Goal: Use online tool/utility: Utilize a website feature to perform a specific function

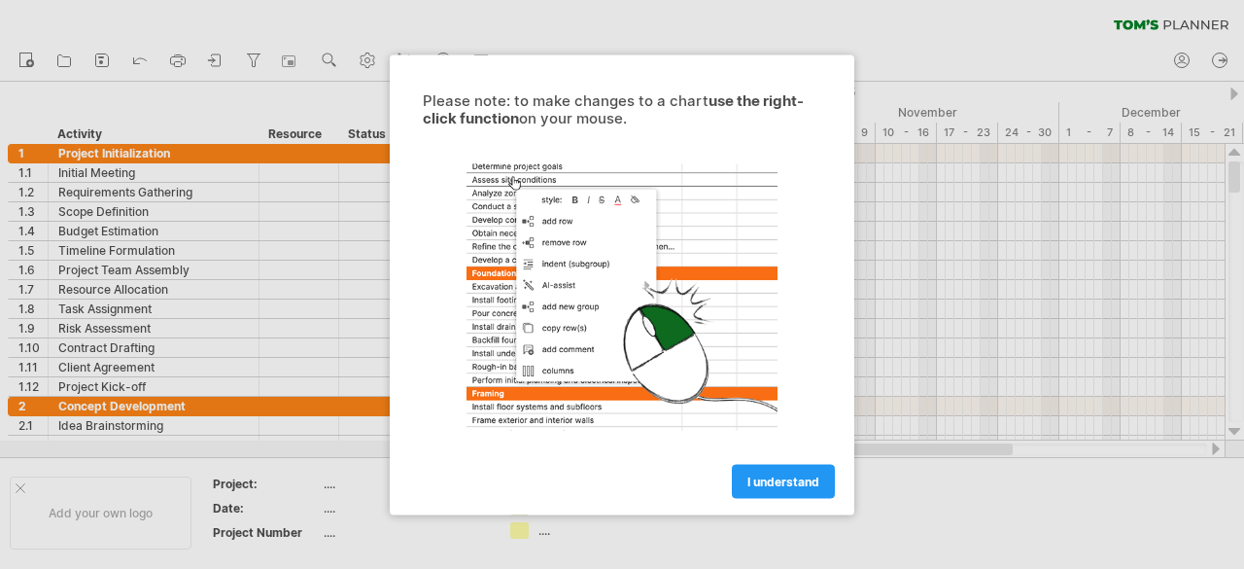
click at [799, 489] on link "I understand" at bounding box center [783, 481] width 103 height 34
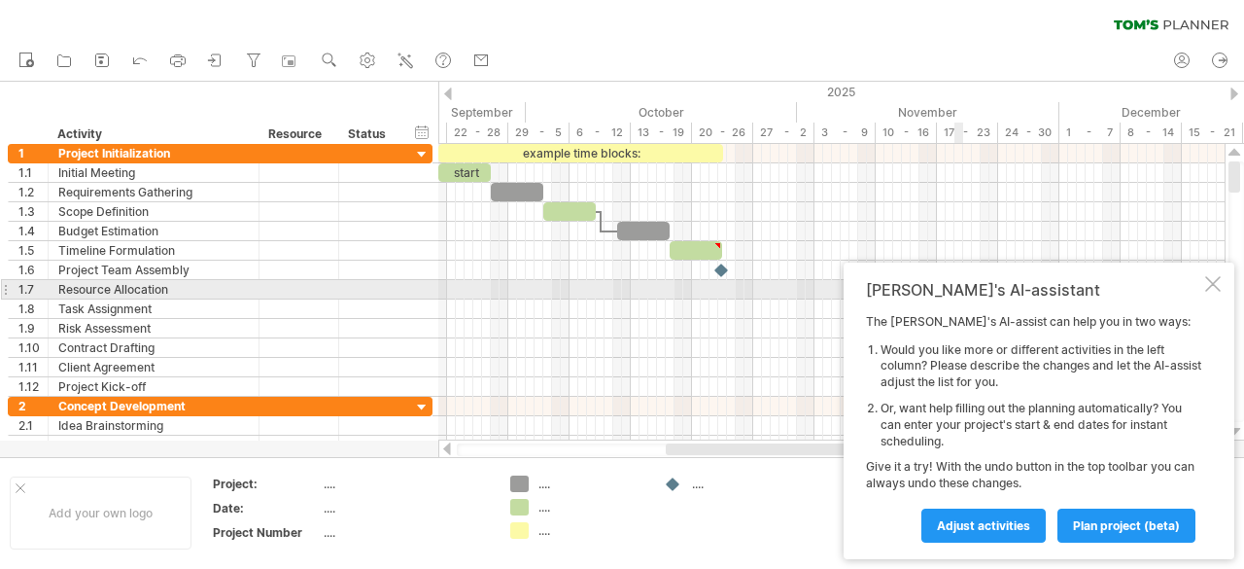
click at [1212, 282] on div at bounding box center [1213, 284] width 16 height 16
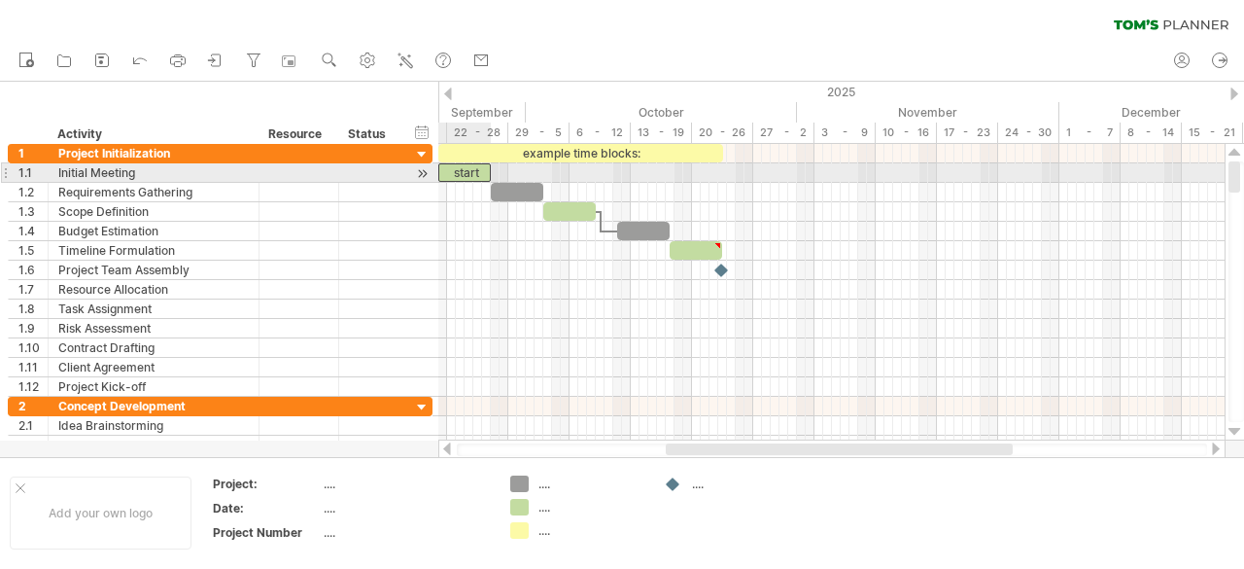
click at [466, 172] on div "start" at bounding box center [464, 172] width 52 height 18
drag, startPoint x: 491, startPoint y: 170, endPoint x: 475, endPoint y: 174, distance: 16.0
click at [475, 174] on span at bounding box center [474, 172] width 8 height 18
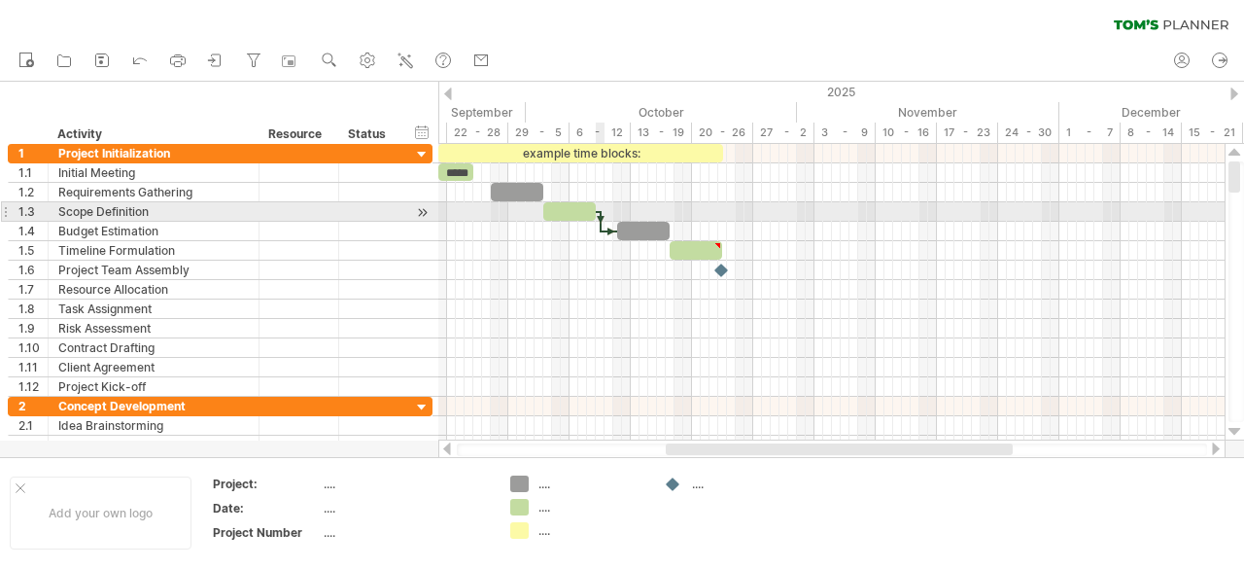
click at [601, 220] on div at bounding box center [601, 221] width 6 height 21
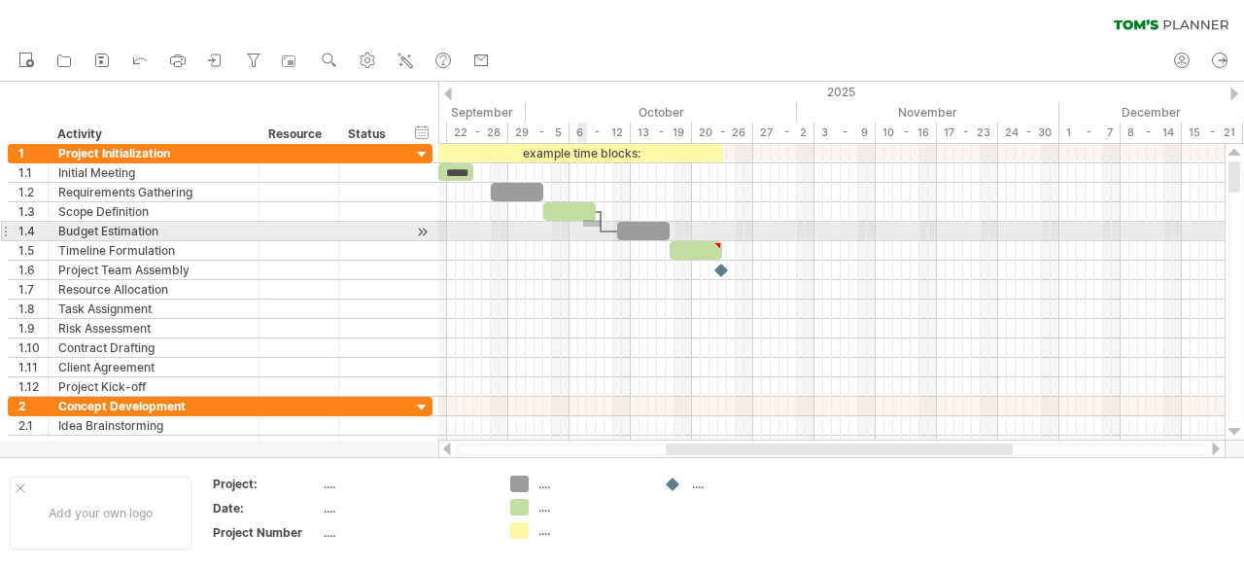
drag, startPoint x: 601, startPoint y: 220, endPoint x: 593, endPoint y: 226, distance: 10.3
click at [593, 226] on div "example time blocks: ***** [DATE] - 4.0 days [DATE]" at bounding box center [831, 292] width 786 height 296
click at [628, 232] on div at bounding box center [643, 231] width 52 height 18
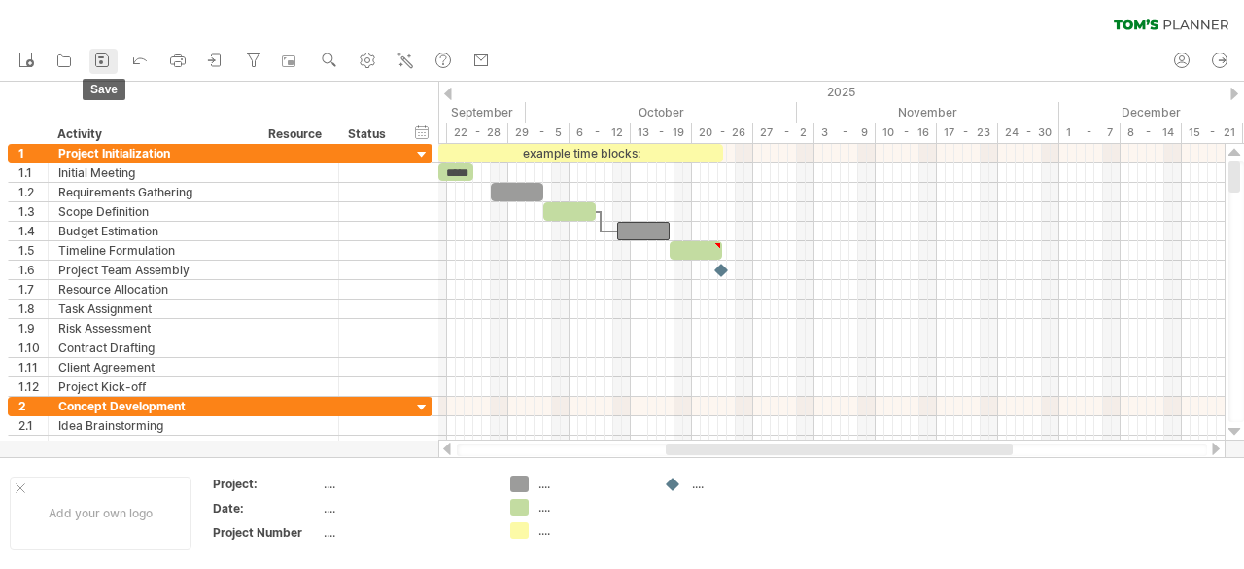
click at [102, 54] on icon at bounding box center [102, 60] width 13 height 13
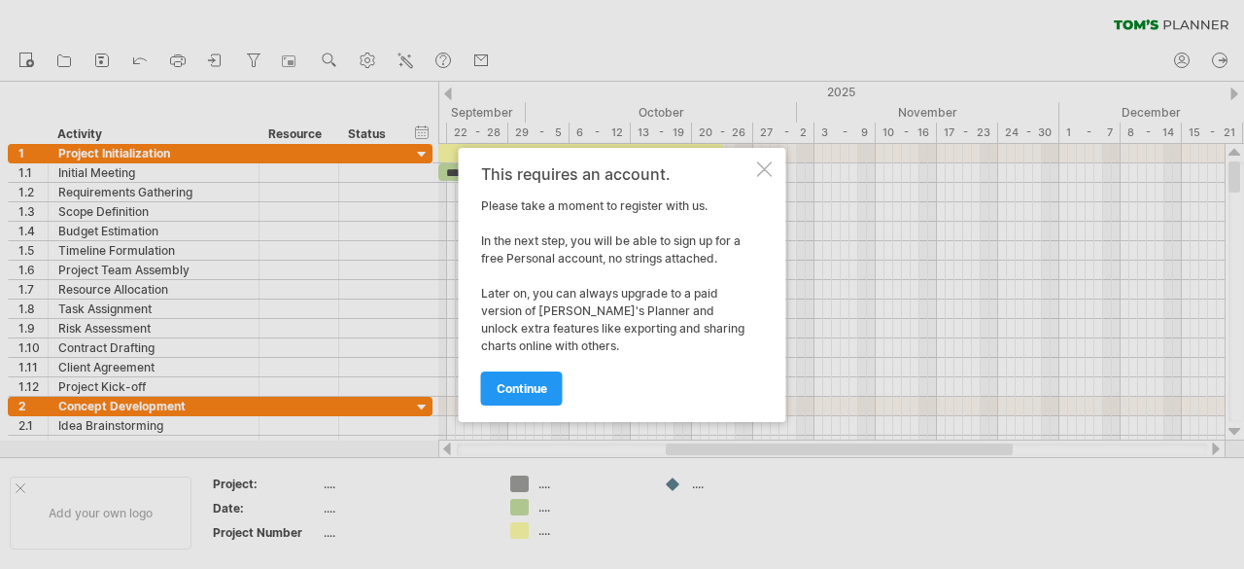
click at [771, 157] on div "This requires an account. Please take a moment to register with us. In the next…" at bounding box center [623, 285] width 328 height 274
click at [769, 168] on div at bounding box center [765, 169] width 16 height 16
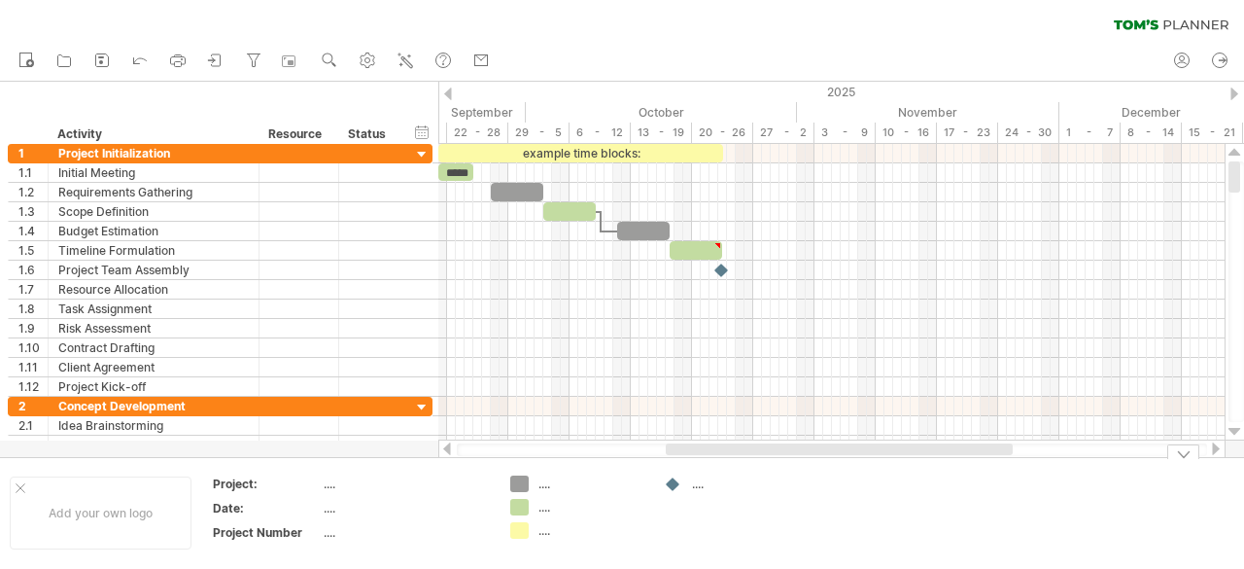
click at [693, 481] on div "...." at bounding box center [745, 483] width 106 height 17
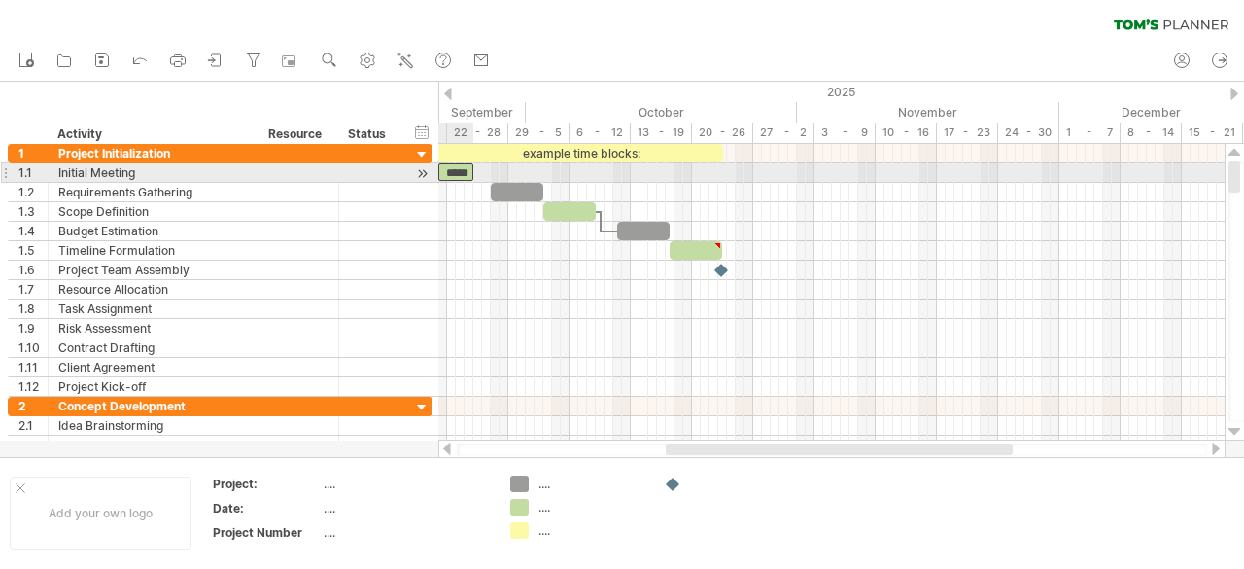
click at [461, 169] on div "*****" at bounding box center [455, 171] width 35 height 17
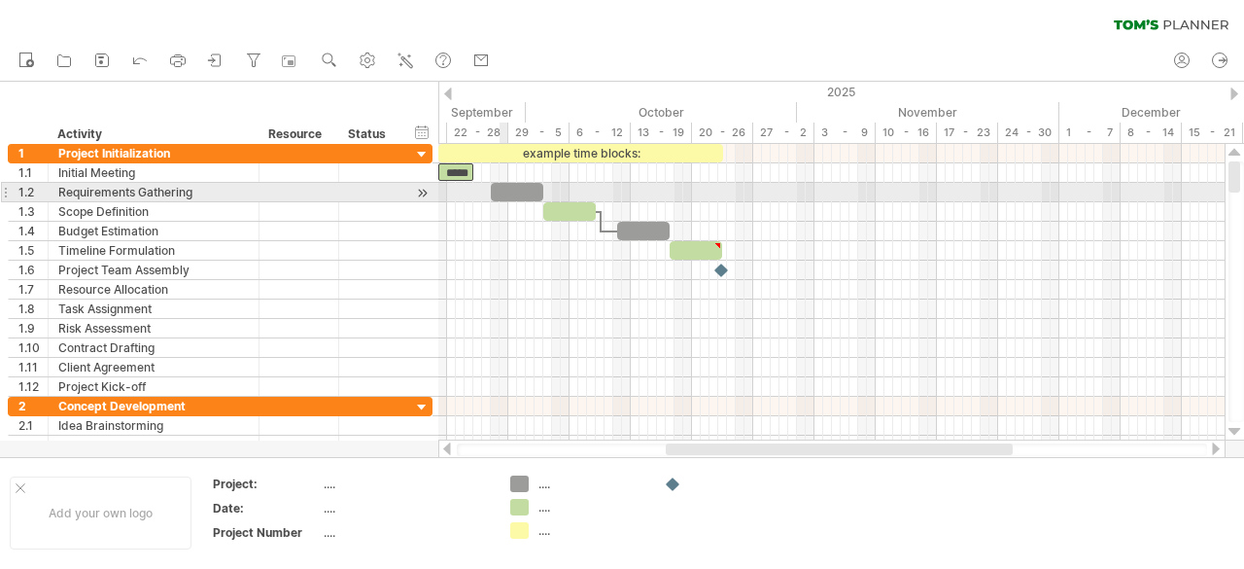
click at [501, 195] on div at bounding box center [517, 192] width 52 height 18
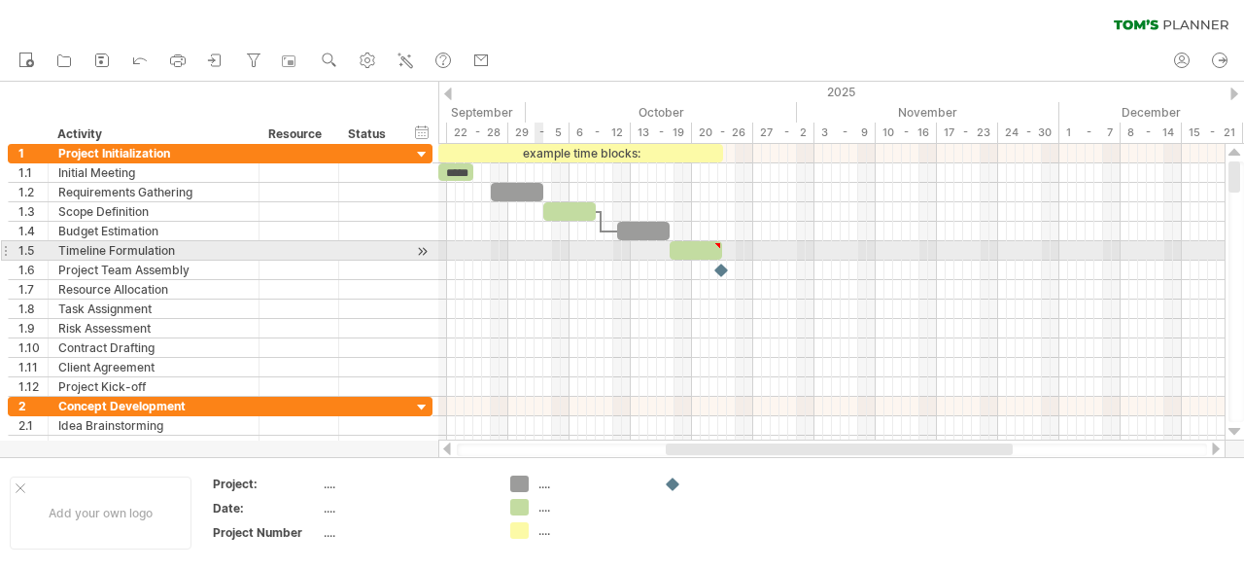
click at [535, 255] on div at bounding box center [831, 250] width 786 height 19
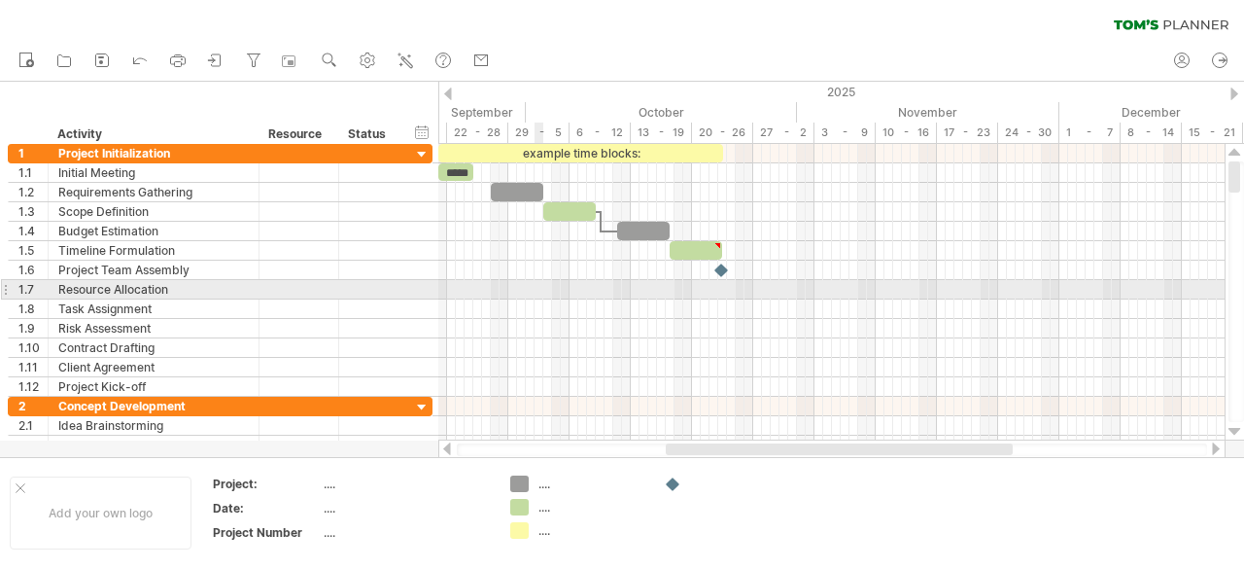
click at [539, 293] on div at bounding box center [831, 289] width 786 height 19
drag, startPoint x: 539, startPoint y: 293, endPoint x: 598, endPoint y: 292, distance: 59.3
click at [598, 292] on div at bounding box center [831, 289] width 786 height 19
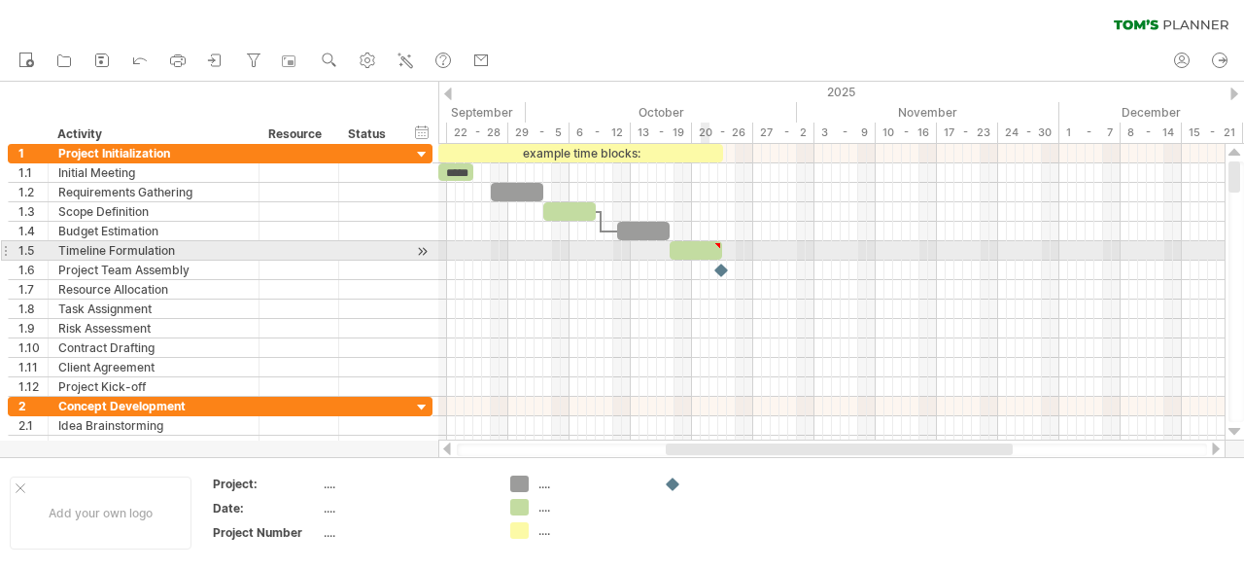
type textarea "**********"
click at [708, 250] on div at bounding box center [696, 250] width 52 height 18
click at [719, 242] on div at bounding box center [718, 245] width 9 height 9
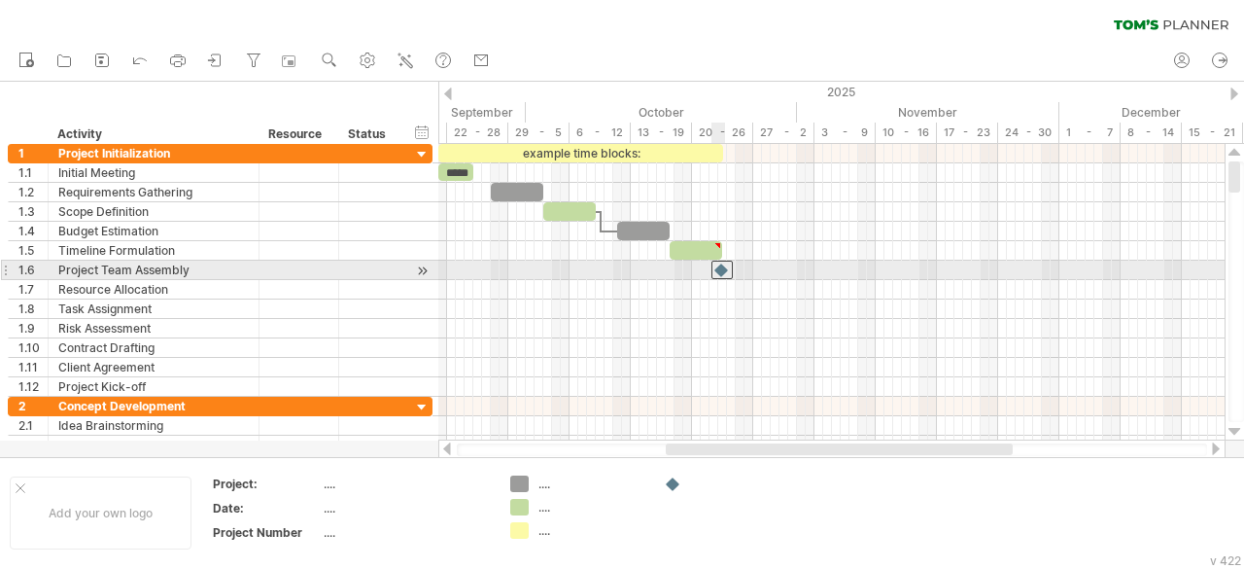
click at [725, 268] on div at bounding box center [722, 270] width 21 height 18
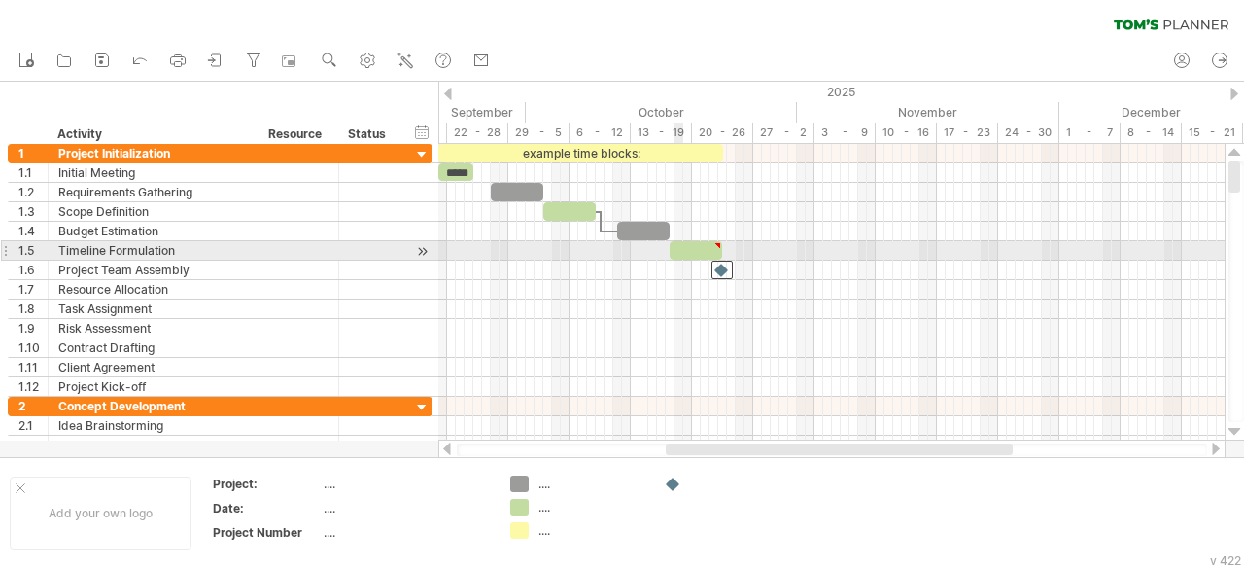
click at [679, 246] on div at bounding box center [696, 250] width 52 height 18
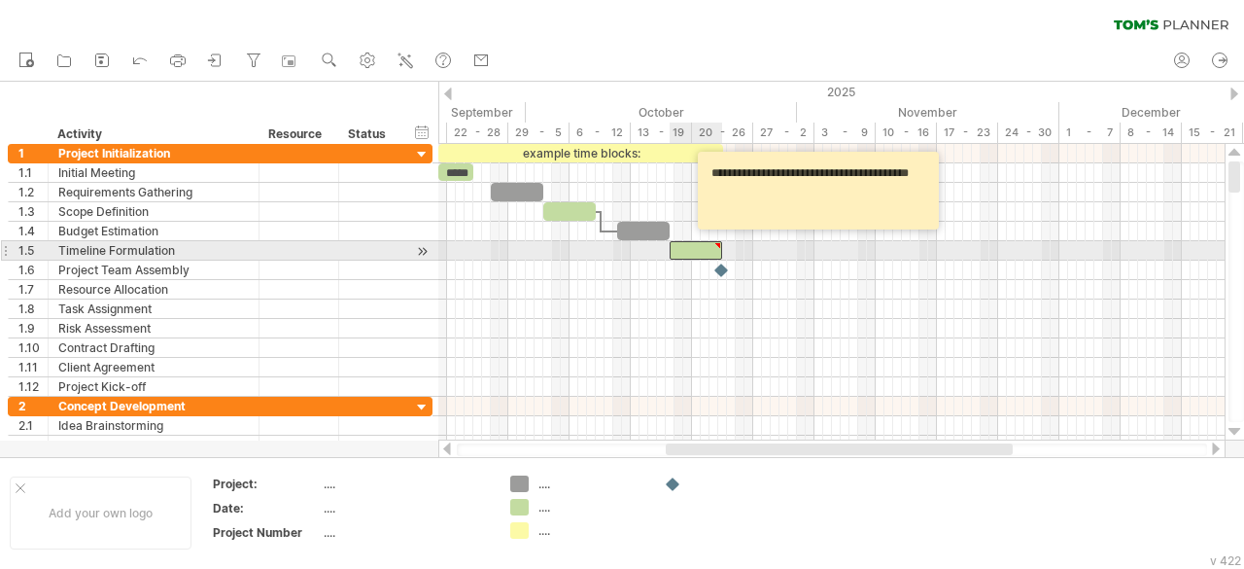
click at [679, 246] on div at bounding box center [696, 250] width 52 height 18
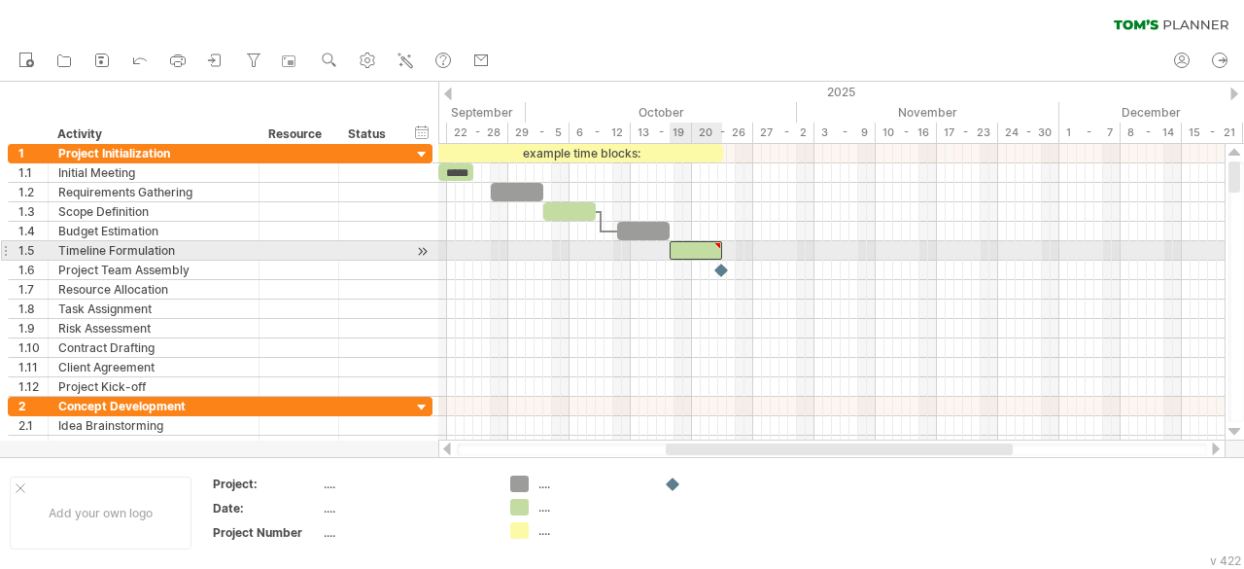
click at [677, 248] on div at bounding box center [696, 250] width 52 height 18
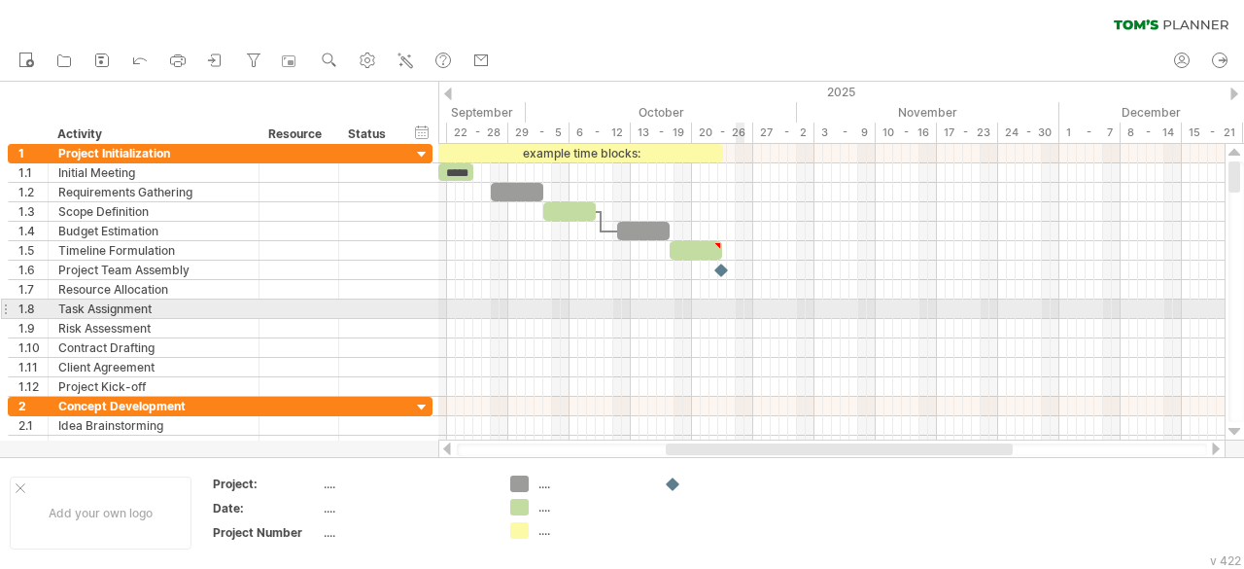
click at [743, 300] on div at bounding box center [831, 308] width 786 height 19
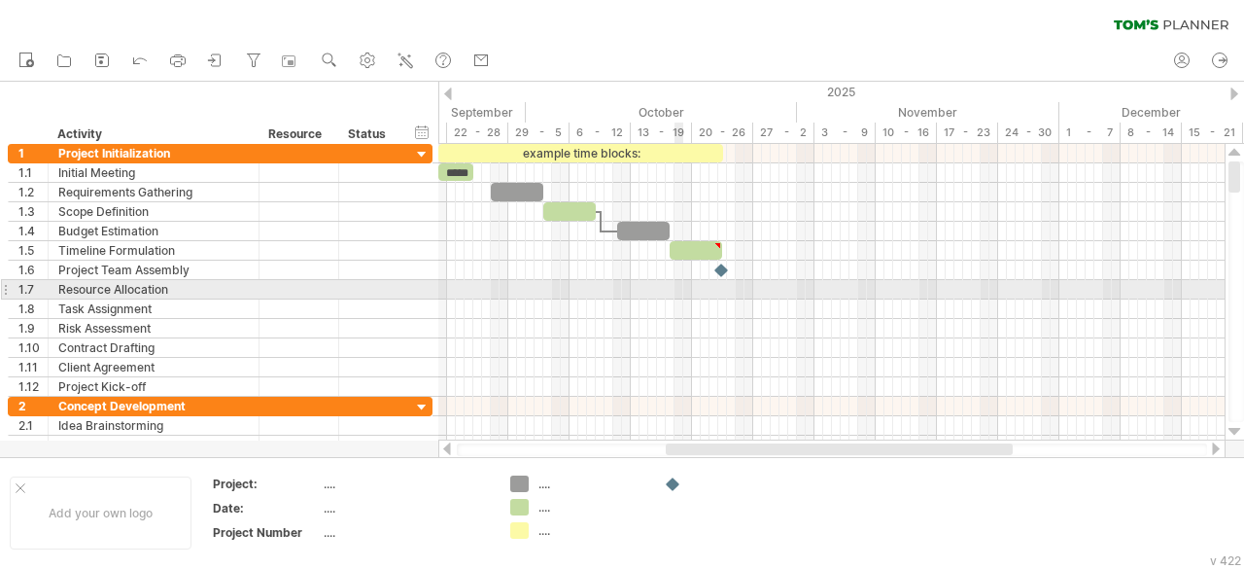
click at [679, 285] on div at bounding box center [831, 289] width 786 height 19
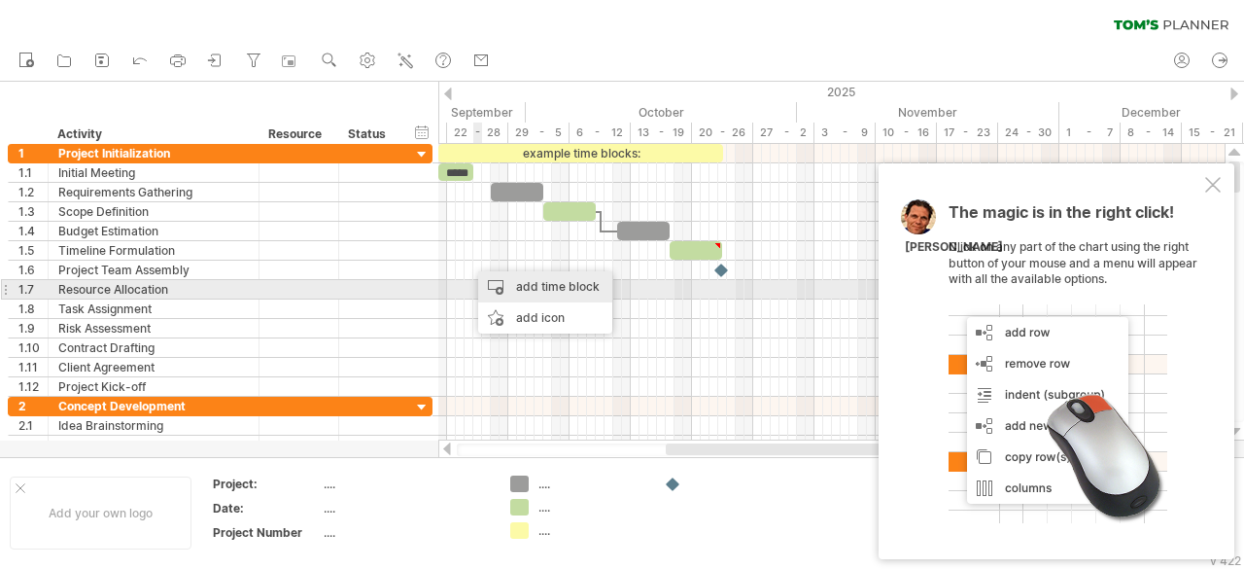
click at [505, 290] on div "add time block" at bounding box center [545, 286] width 134 height 31
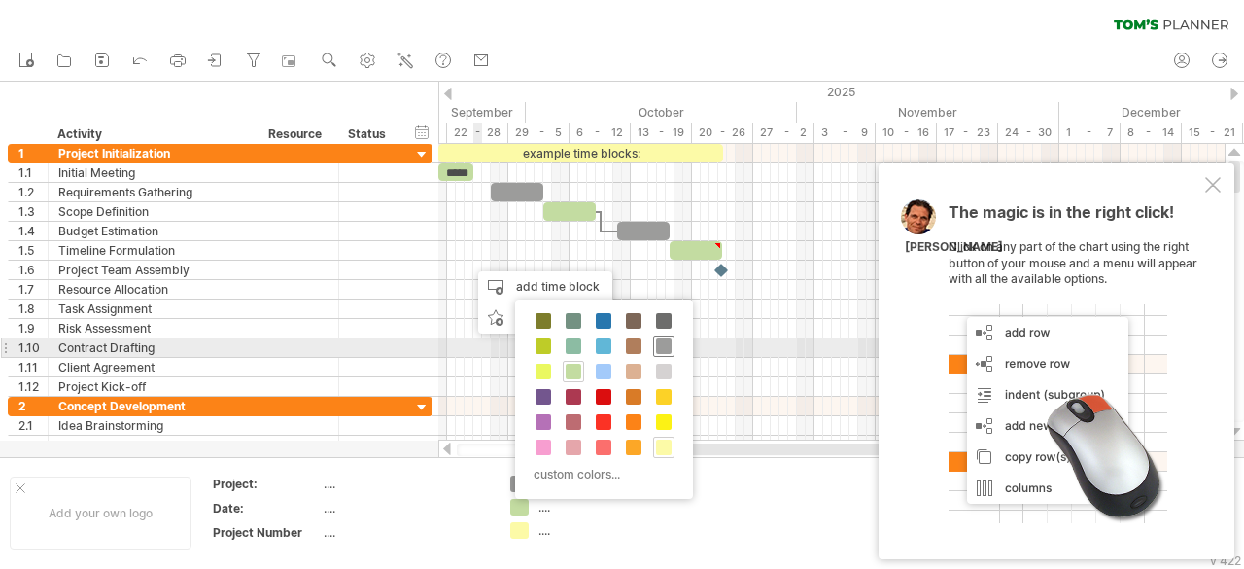
click at [663, 346] on span at bounding box center [664, 346] width 16 height 16
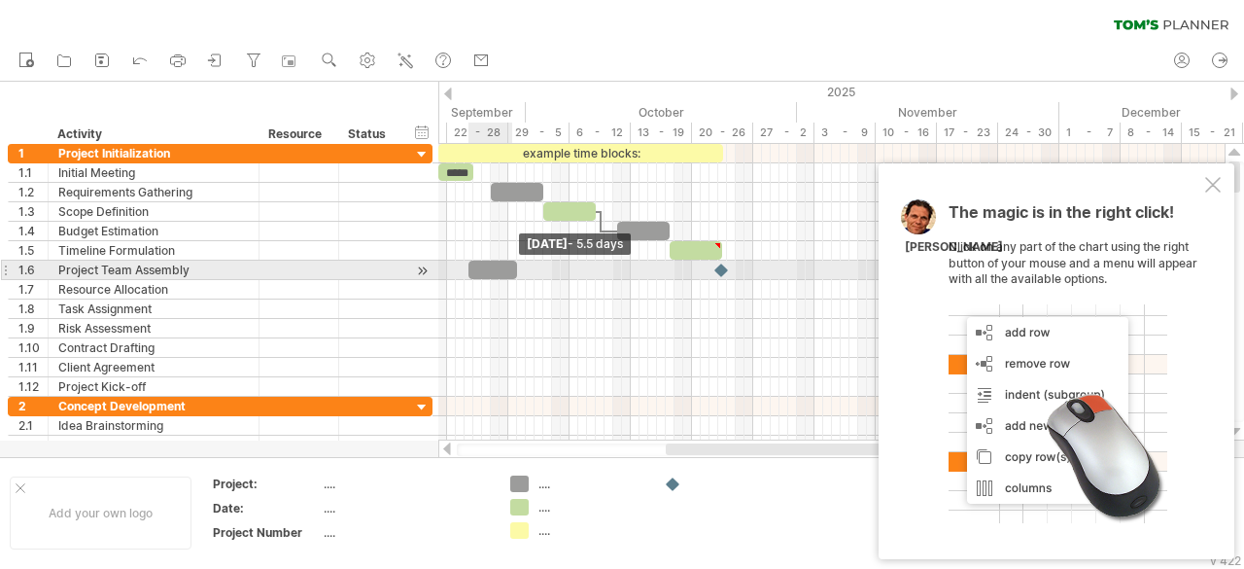
drag, startPoint x: 474, startPoint y: 265, endPoint x: 517, endPoint y: 266, distance: 42.8
click at [517, 266] on span at bounding box center [517, 270] width 8 height 18
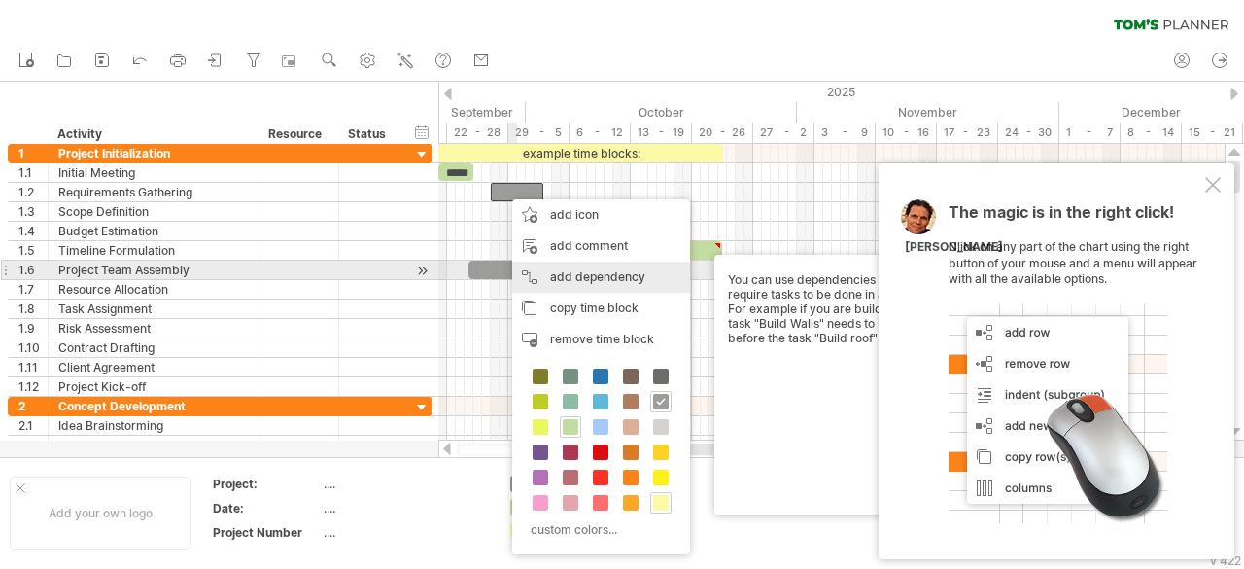
click at [559, 276] on div "add dependency You can use dependencies when you require tasks to be done in a …" at bounding box center [601, 276] width 178 height 31
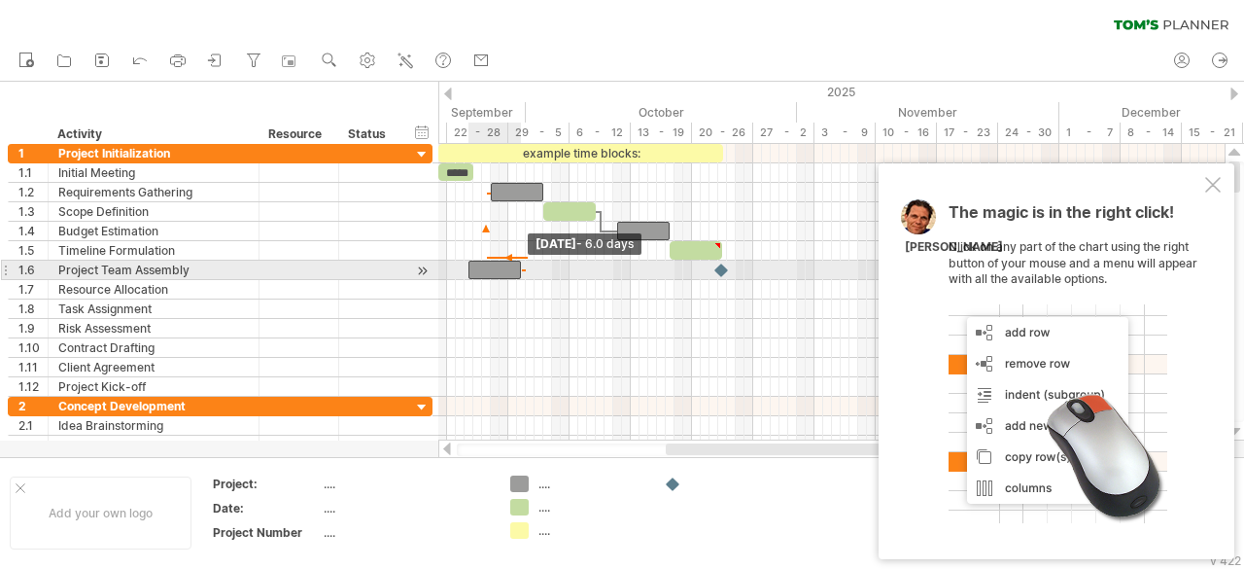
click at [519, 265] on span at bounding box center [521, 270] width 8 height 18
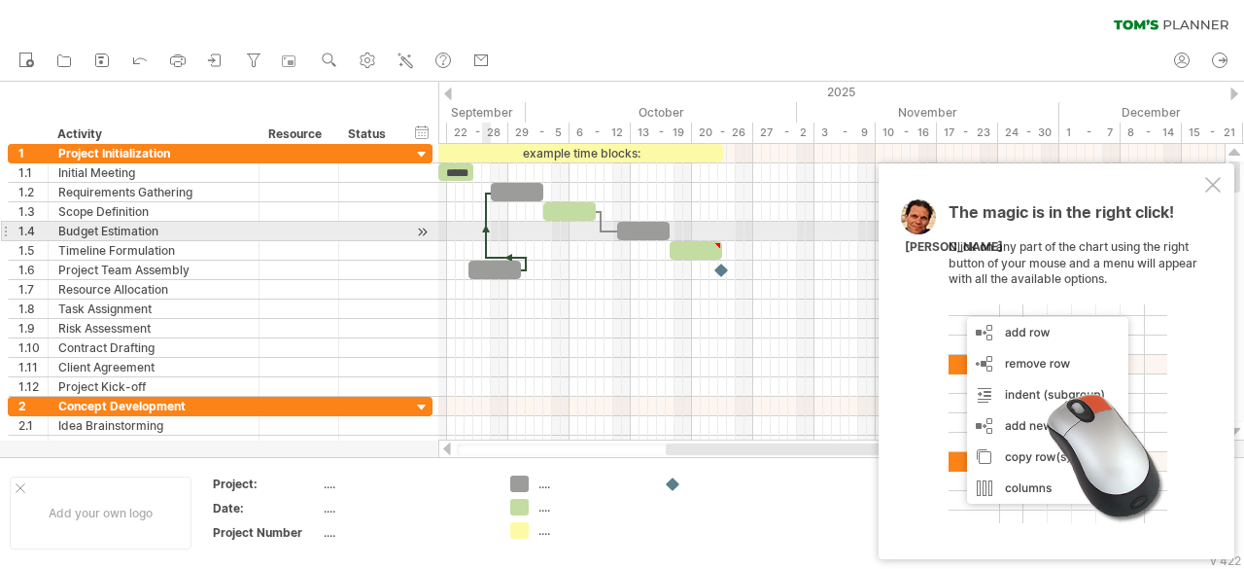
click at [484, 223] on div at bounding box center [486, 225] width 6 height 66
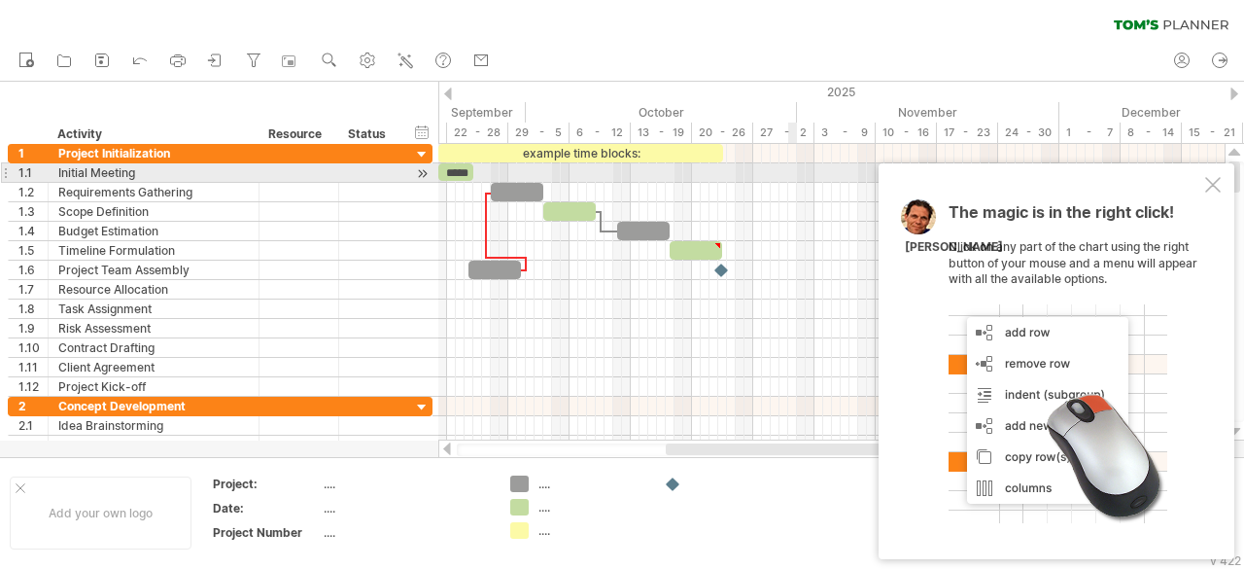
click at [1209, 178] on div at bounding box center [1213, 185] width 16 height 16
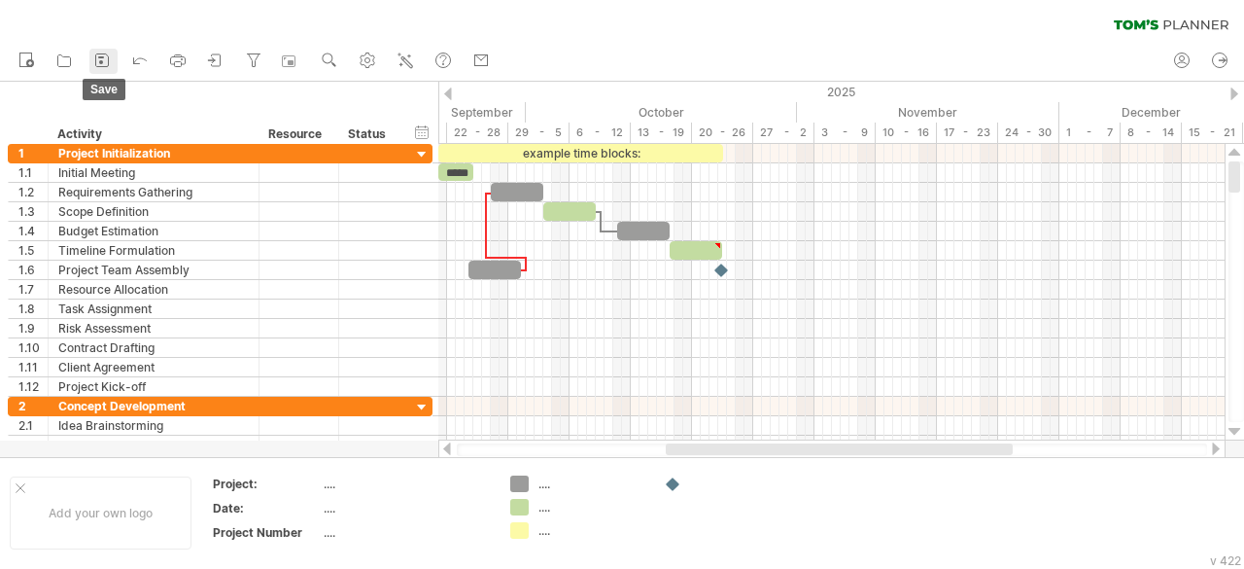
click at [99, 63] on rect at bounding box center [101, 62] width 4 height 4
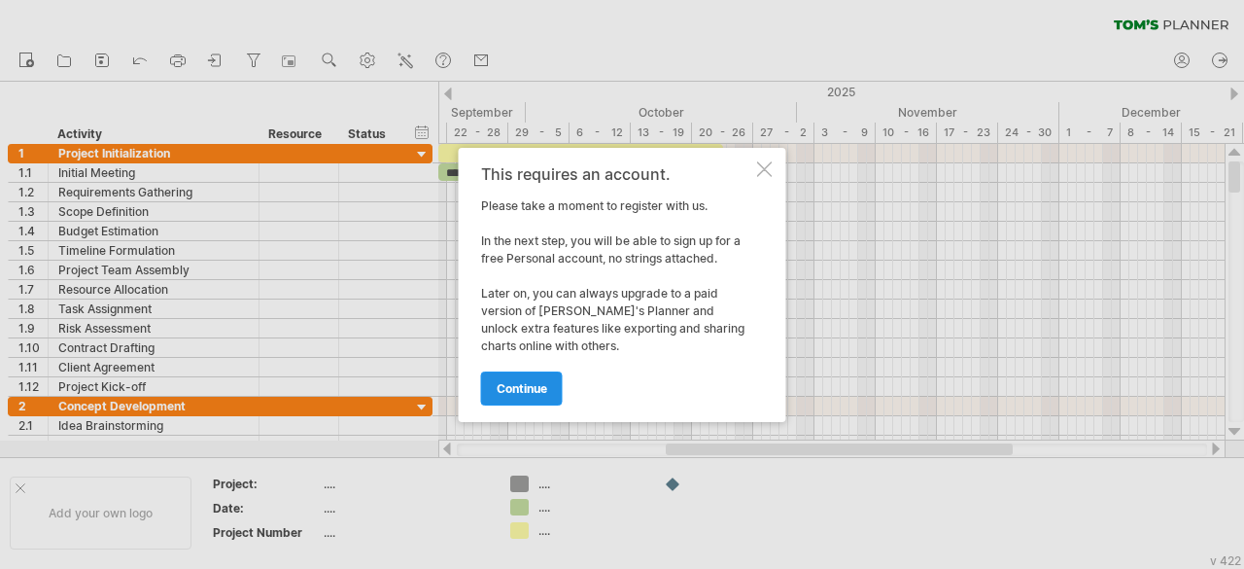
click at [517, 379] on link "continue" at bounding box center [522, 388] width 82 height 34
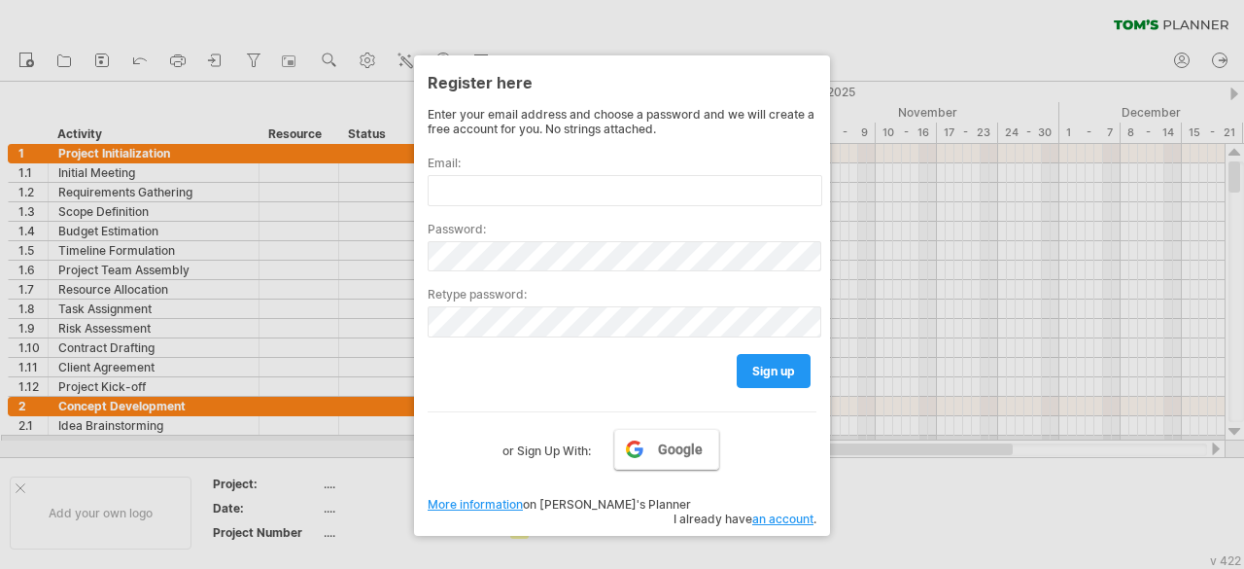
click at [690, 441] on span "Google" at bounding box center [680, 449] width 45 height 16
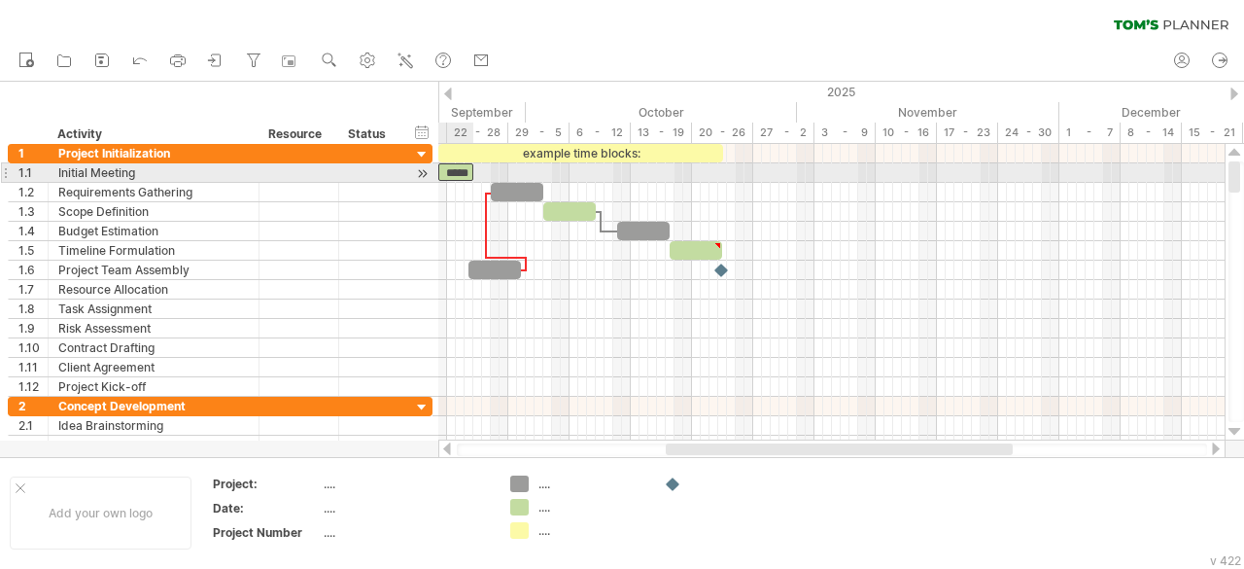
click at [459, 174] on div "*****" at bounding box center [455, 171] width 35 height 17
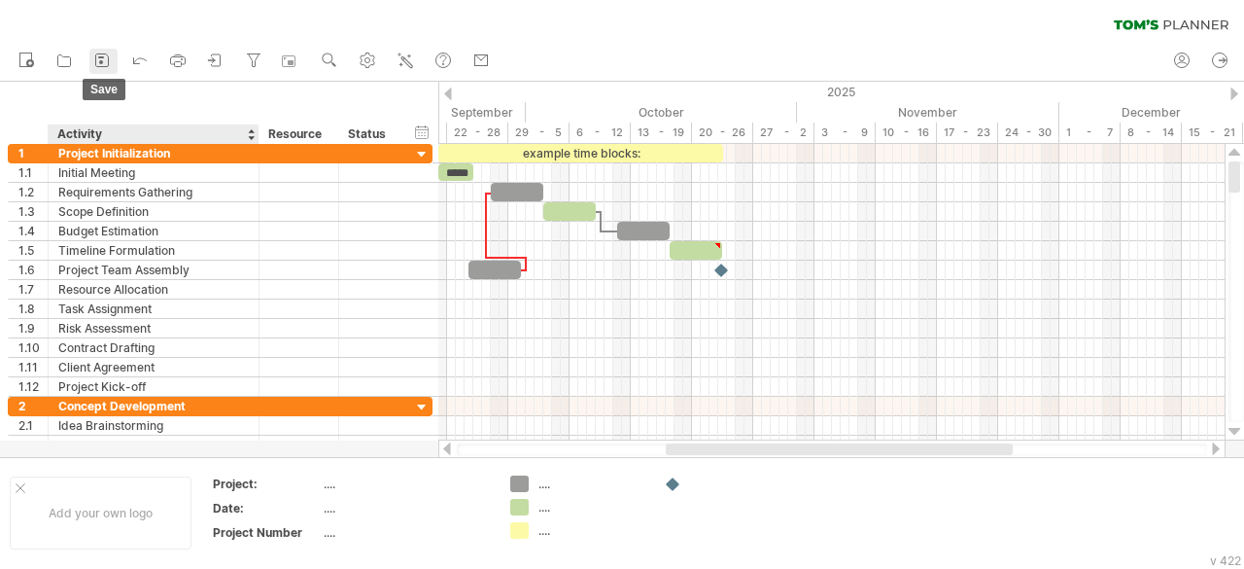
click at [105, 71] on link "save" at bounding box center [103, 61] width 28 height 25
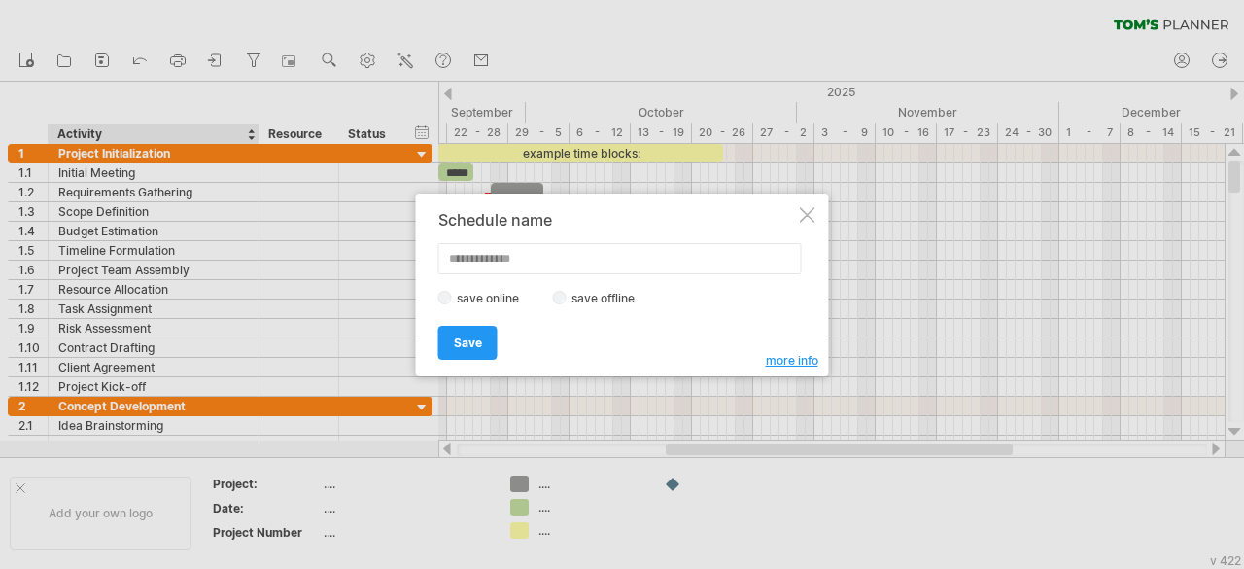
click at [568, 296] on label "save offline" at bounding box center [609, 298] width 85 height 15
click at [462, 333] on link "Save" at bounding box center [467, 343] width 59 height 34
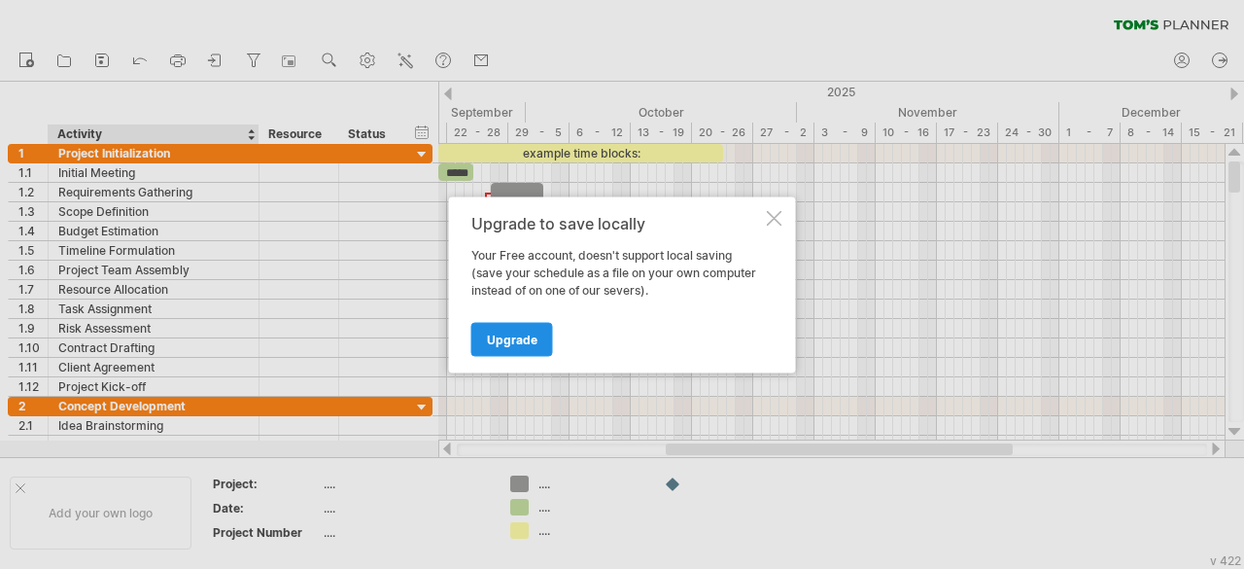
click at [497, 333] on span "Upgrade" at bounding box center [512, 338] width 51 height 15
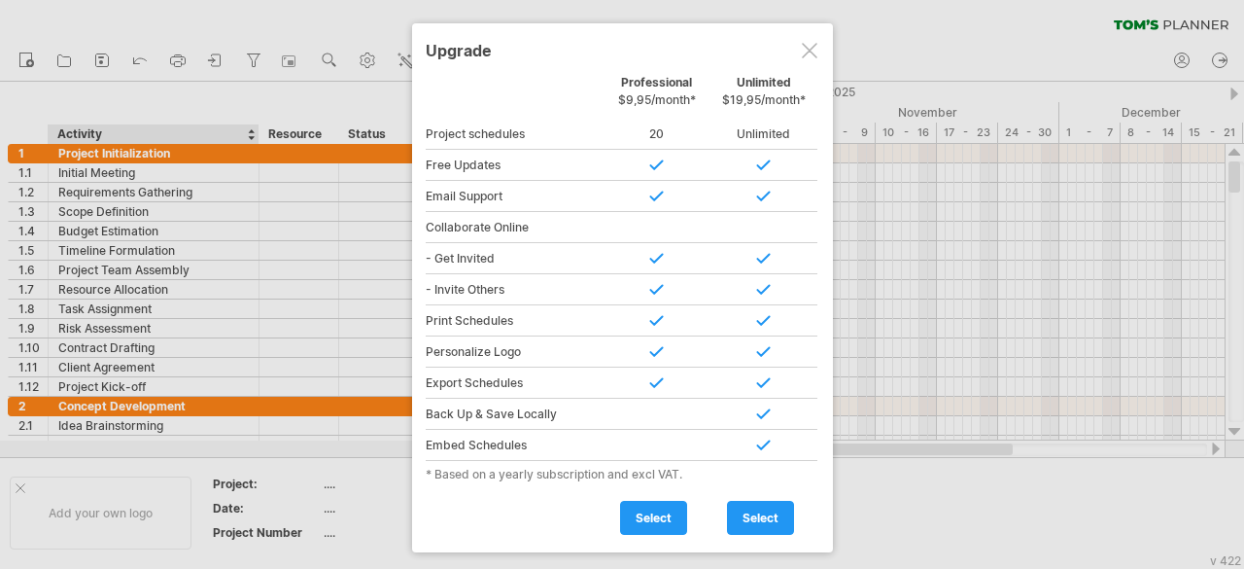
click at [805, 52] on div at bounding box center [810, 51] width 16 height 16
